Goal: Contribute content: Contribute content

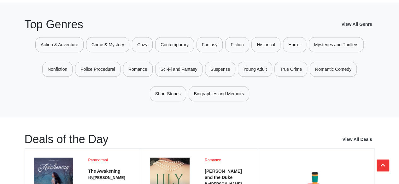
scroll to position [210, 0]
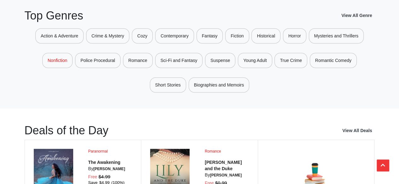
click at [58, 61] on link "Nonfiction" at bounding box center [57, 60] width 30 height 15
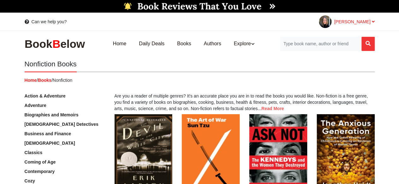
click at [363, 21] on span "[PERSON_NAME]" at bounding box center [354, 21] width 40 height 5
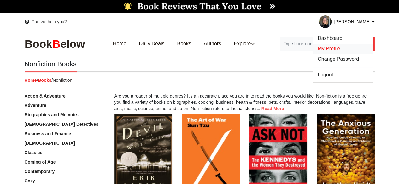
click at [335, 44] on link "My Profile" at bounding box center [343, 49] width 60 height 10
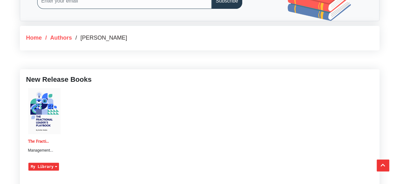
scroll to position [324, 0]
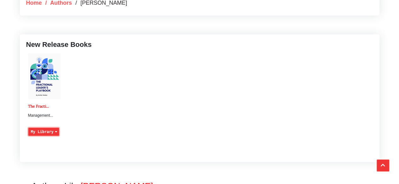
click at [56, 129] on icon "button" at bounding box center [56, 132] width 5 height 6
click at [48, 80] on img at bounding box center [44, 76] width 32 height 46
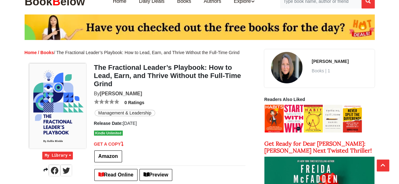
scroll to position [78, 0]
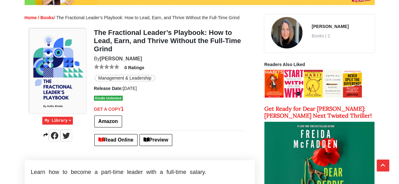
click at [319, 36] on span "Books | 1" at bounding box center [342, 36] width 62 height 6
click at [320, 24] on link "[PERSON_NAME]" at bounding box center [329, 26] width 37 height 5
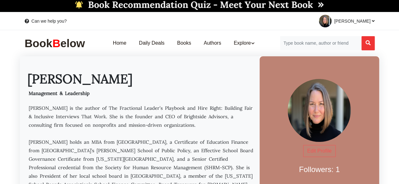
scroll to position [17, 0]
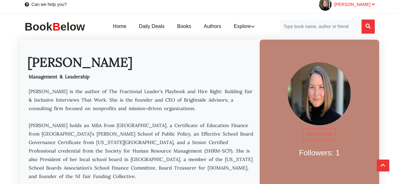
click at [372, 5] on icon at bounding box center [373, 4] width 3 height 4
click at [145, 125] on p "[PERSON_NAME] is the author of The Fractional Leader’s Playbook and Hire Right:…" at bounding box center [141, 138] width 229 height 102
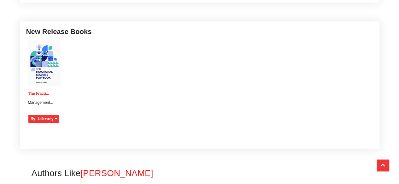
scroll to position [362, 0]
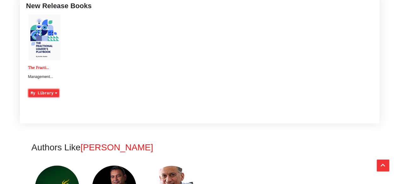
click at [56, 90] on icon "button" at bounding box center [56, 93] width 5 height 6
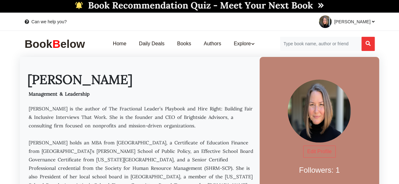
scroll to position [3, 0]
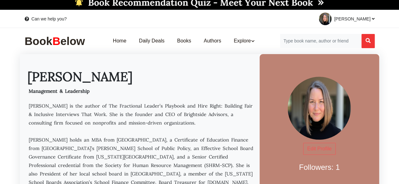
click at [374, 18] on div "Kellie Hinkle Dashboard My Profile Change Password" at bounding box center [289, 19] width 180 height 18
click at [370, 19] on span "[PERSON_NAME]" at bounding box center [354, 18] width 40 height 5
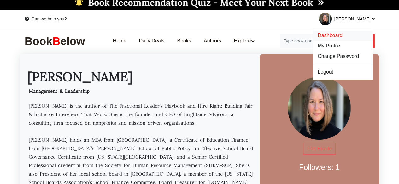
click at [342, 35] on span "Dashboard" at bounding box center [329, 35] width 25 height 5
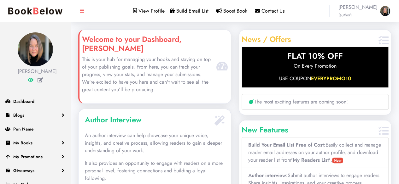
scroll to position [14, 0]
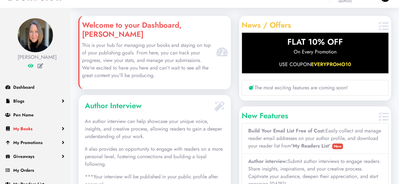
click at [61, 129] on link "My Books" at bounding box center [35, 129] width 71 height 14
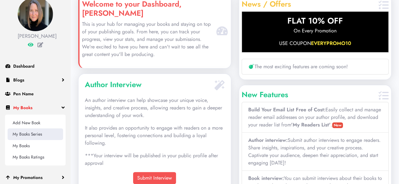
scroll to position [36, 0]
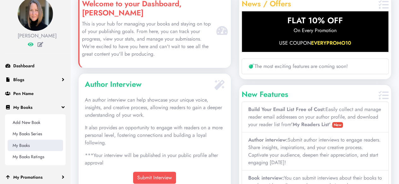
click at [27, 147] on link "My Books" at bounding box center [35, 145] width 55 height 11
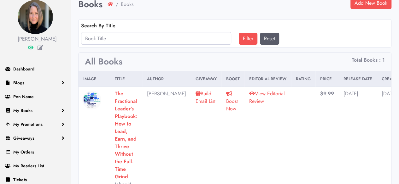
scroll to position [58, 0]
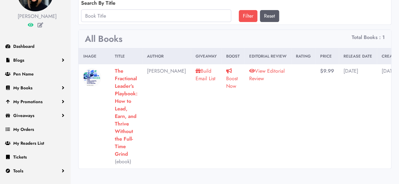
click at [95, 74] on img at bounding box center [91, 77] width 19 height 19
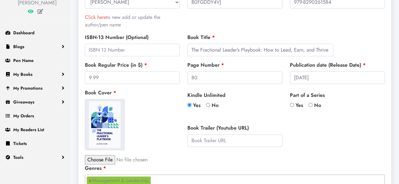
scroll to position [84, 0]
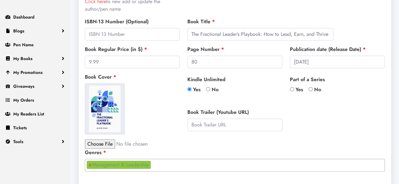
click at [91, 145] on input "file" at bounding box center [138, 144] width 107 height 9
type input "C:\fakepath\[DATE]_FractionalLeadersPlaybook_CoverQuote Signed.pdf"
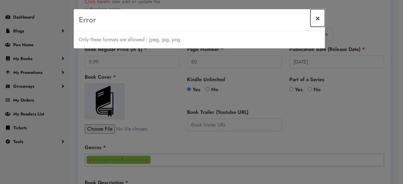
click at [316, 20] on button "×" at bounding box center [318, 18] width 14 height 18
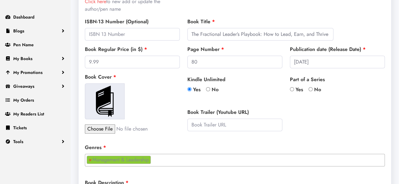
click at [276, 106] on div "Kindle Unlimited Yes No Book Trailer (Youtube URL)" at bounding box center [234, 106] width 102 height 61
click at [101, 128] on input "file" at bounding box center [138, 128] width 107 height 9
type input "C:\fakepath\FractionalLeaderPlaybook_Front.jpg"
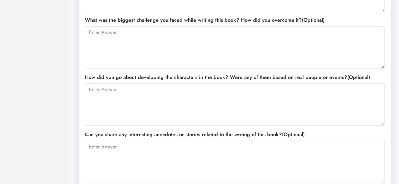
scroll to position [651, 0]
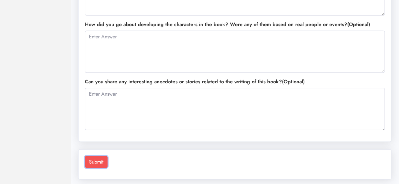
click at [93, 159] on button "Submit" at bounding box center [96, 162] width 23 height 12
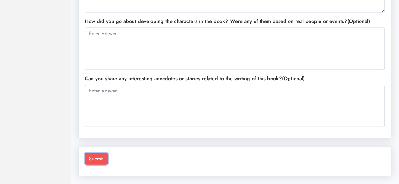
scroll to position [644, 0]
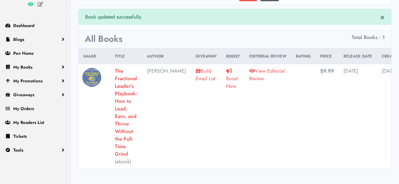
scroll to position [71, 0]
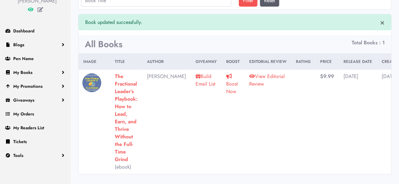
click at [249, 75] on link "View Editorial Review" at bounding box center [267, 80] width 36 height 15
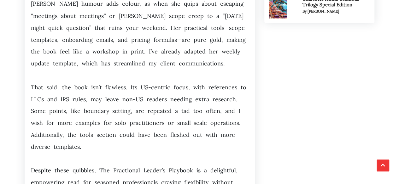
scroll to position [582, 0]
